Goal: Navigation & Orientation: Find specific page/section

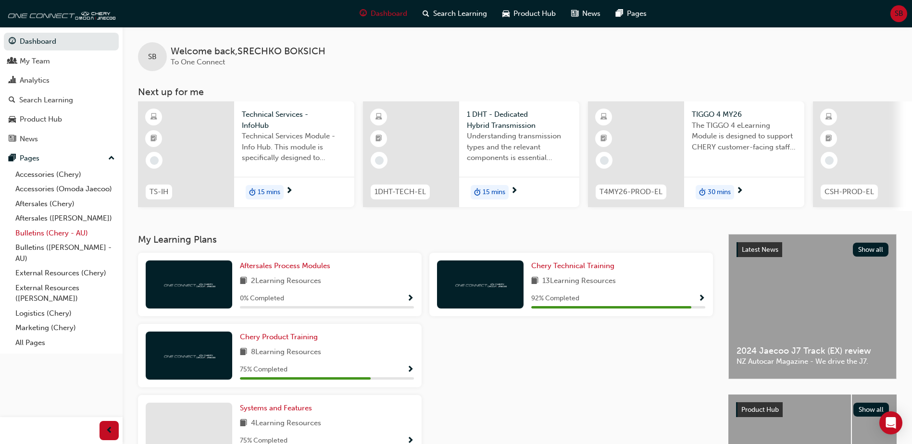
click at [46, 236] on link "Bulletins (Chery - AU)" at bounding box center [65, 233] width 107 height 15
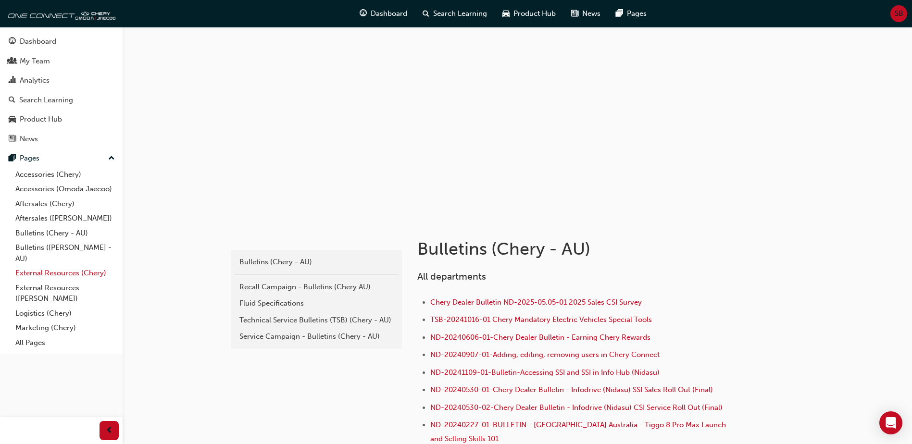
click at [100, 269] on link "External Resources (Chery)" at bounding box center [65, 273] width 107 height 15
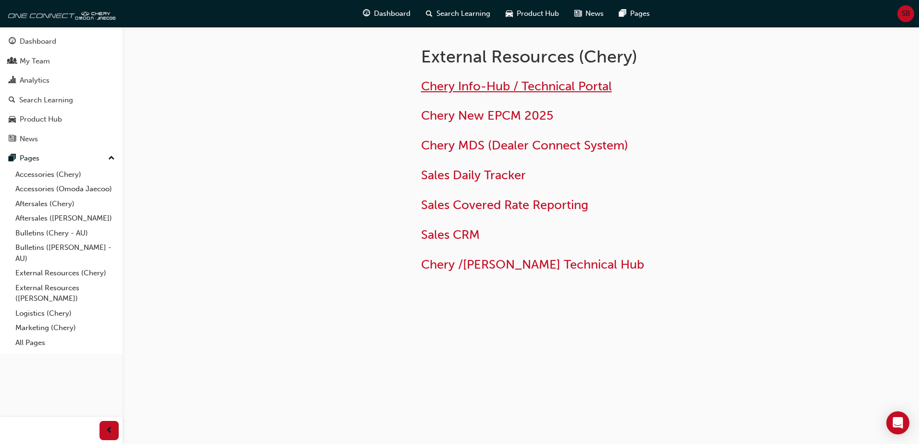
click at [524, 94] on h2 "Chery Info-Hub / Technical Portal" at bounding box center [577, 86] width 312 height 15
click at [524, 87] on span "Chery Info-Hub / Technical Portal" at bounding box center [516, 86] width 191 height 15
